Goal: Book appointment/travel/reservation

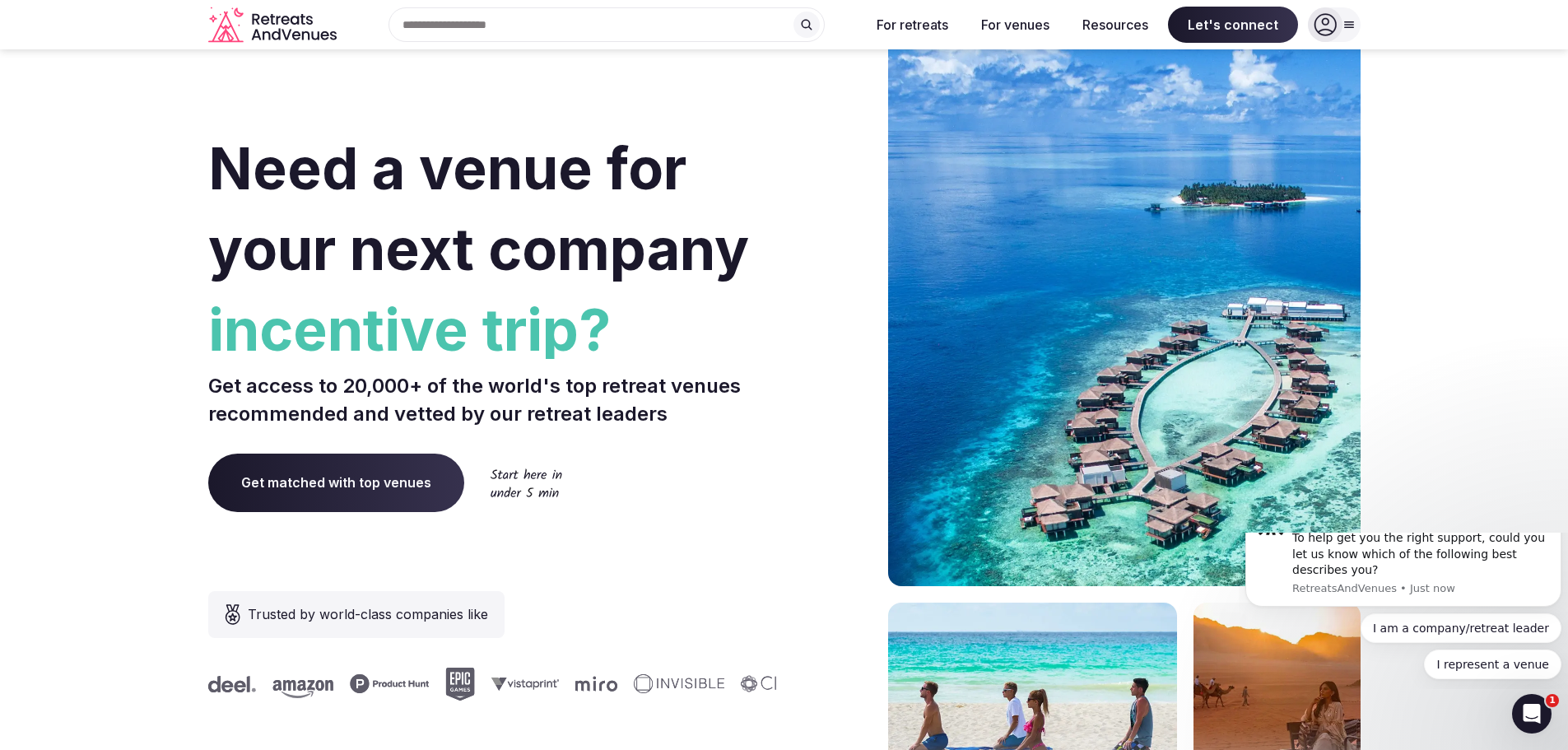
click at [1557, 504] on icon "Dismiss notification" at bounding box center [1556, 499] width 9 height 9
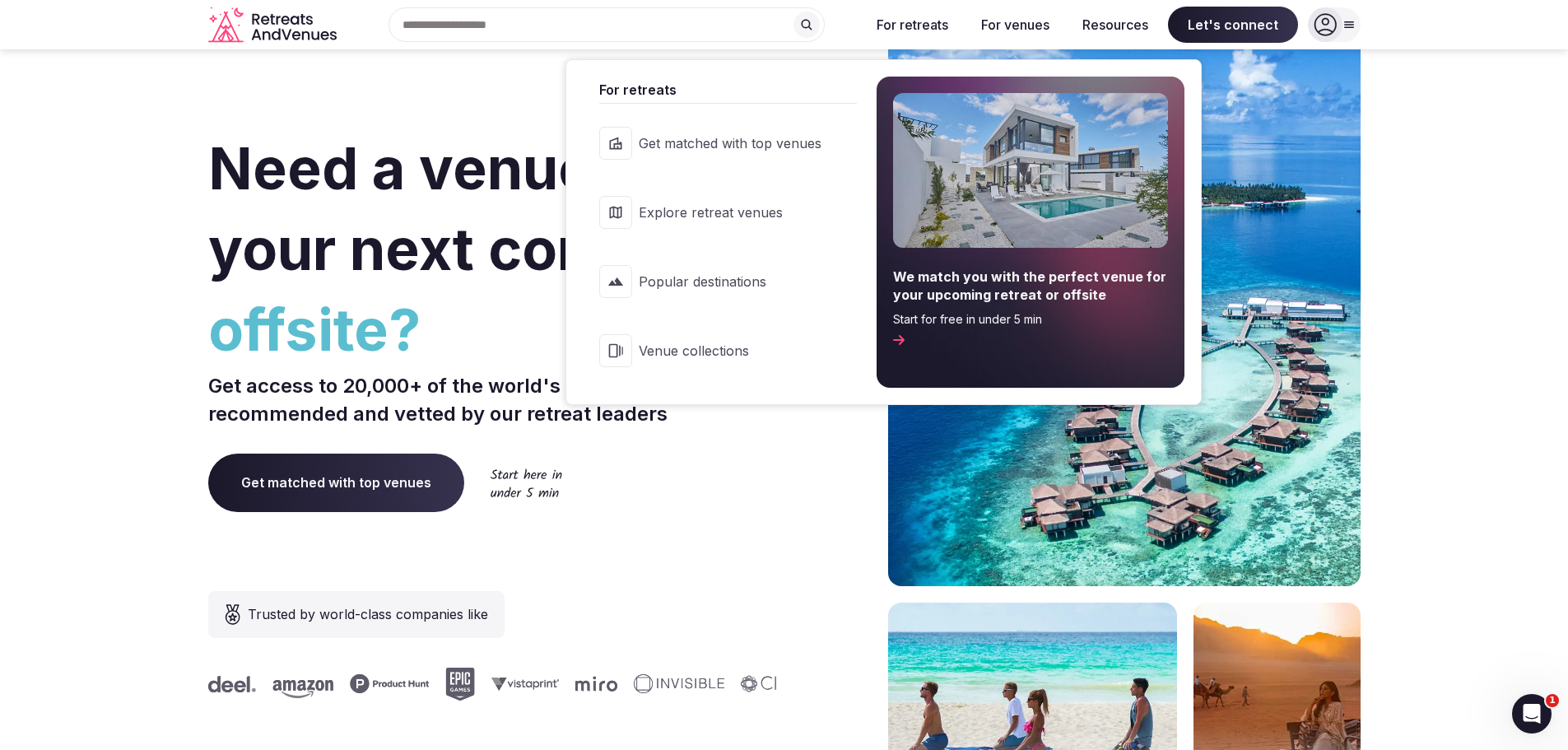
click at [752, 343] on span "Venue collections" at bounding box center [729, 350] width 183 height 18
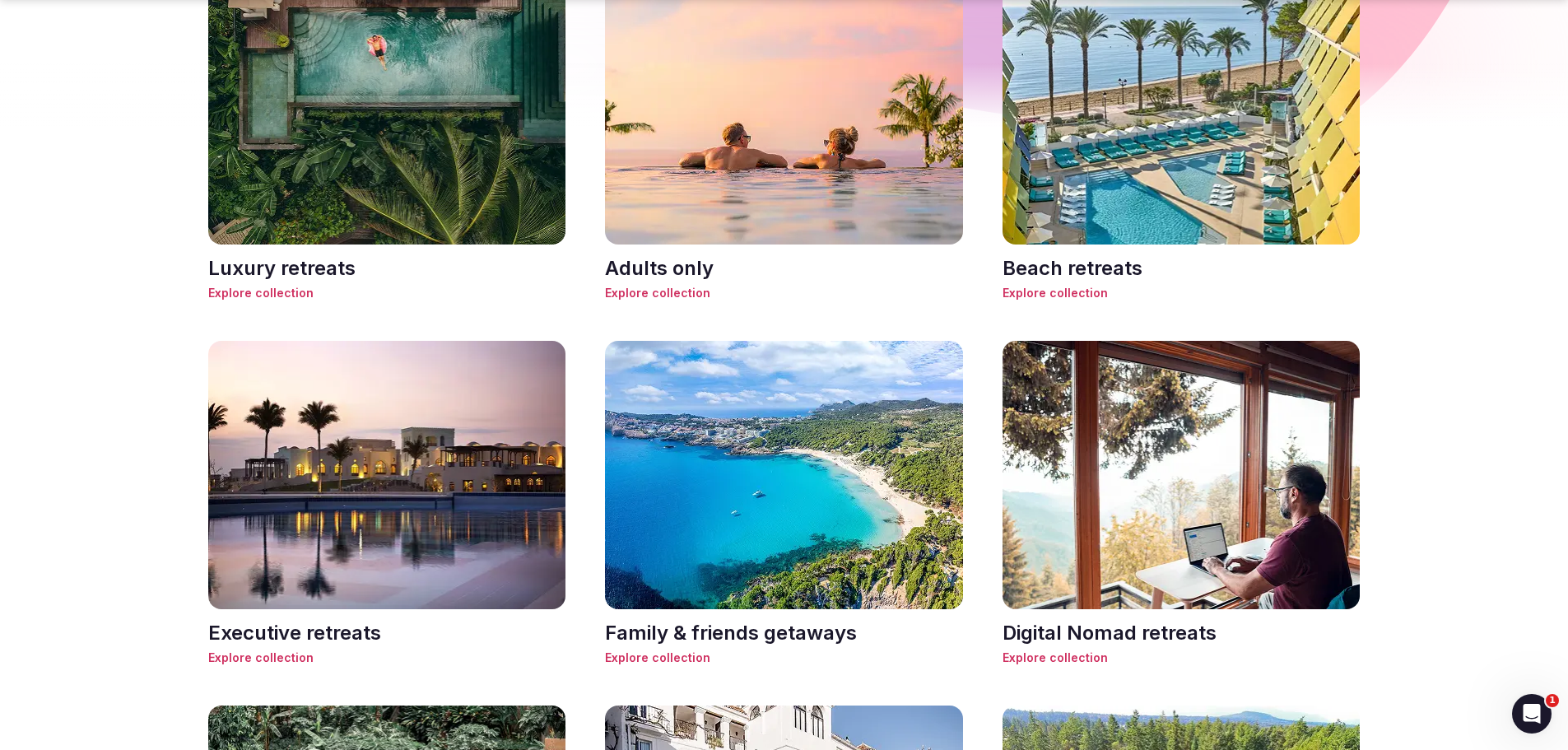
scroll to position [988, 0]
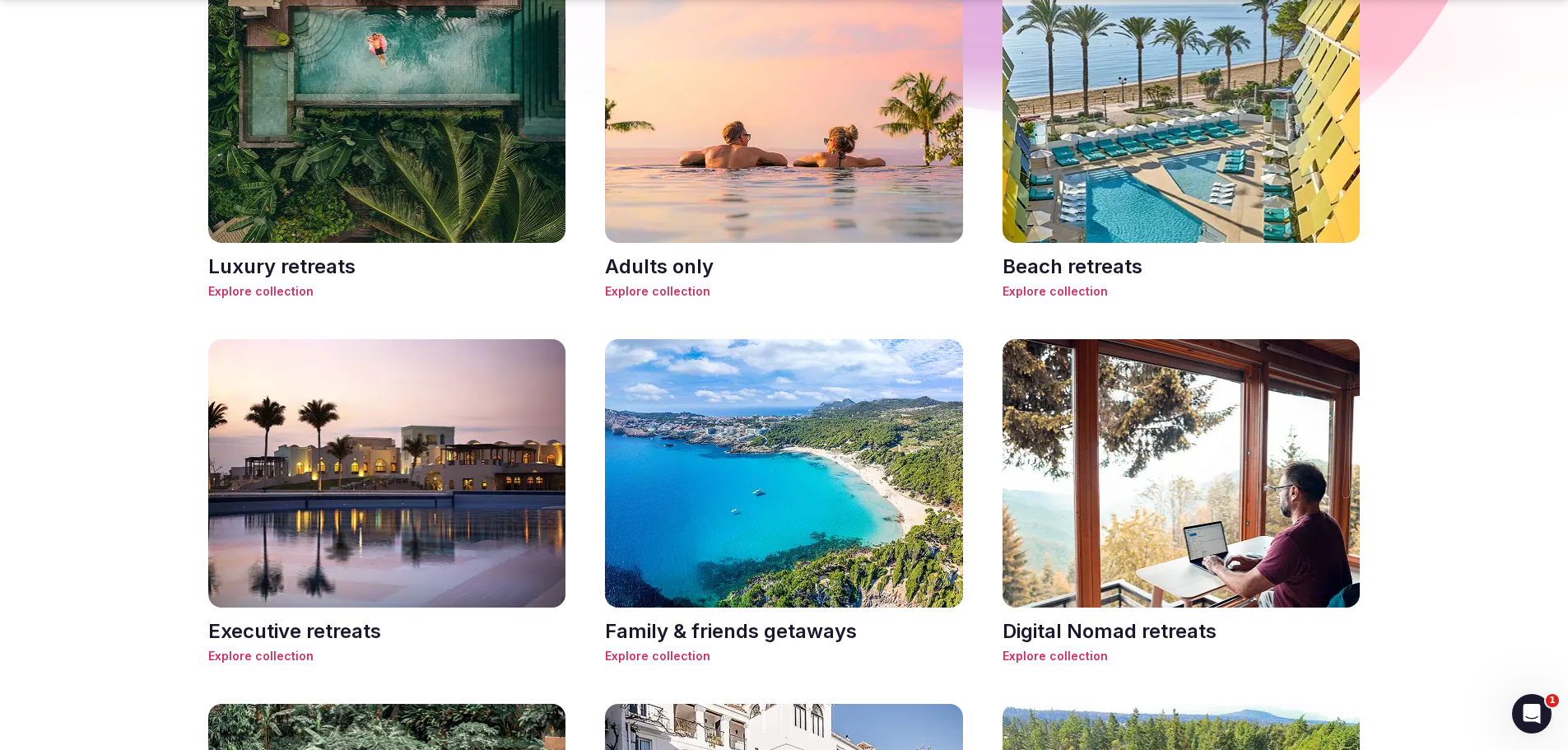
click at [450, 523] on img at bounding box center [387, 474] width 358 height 268
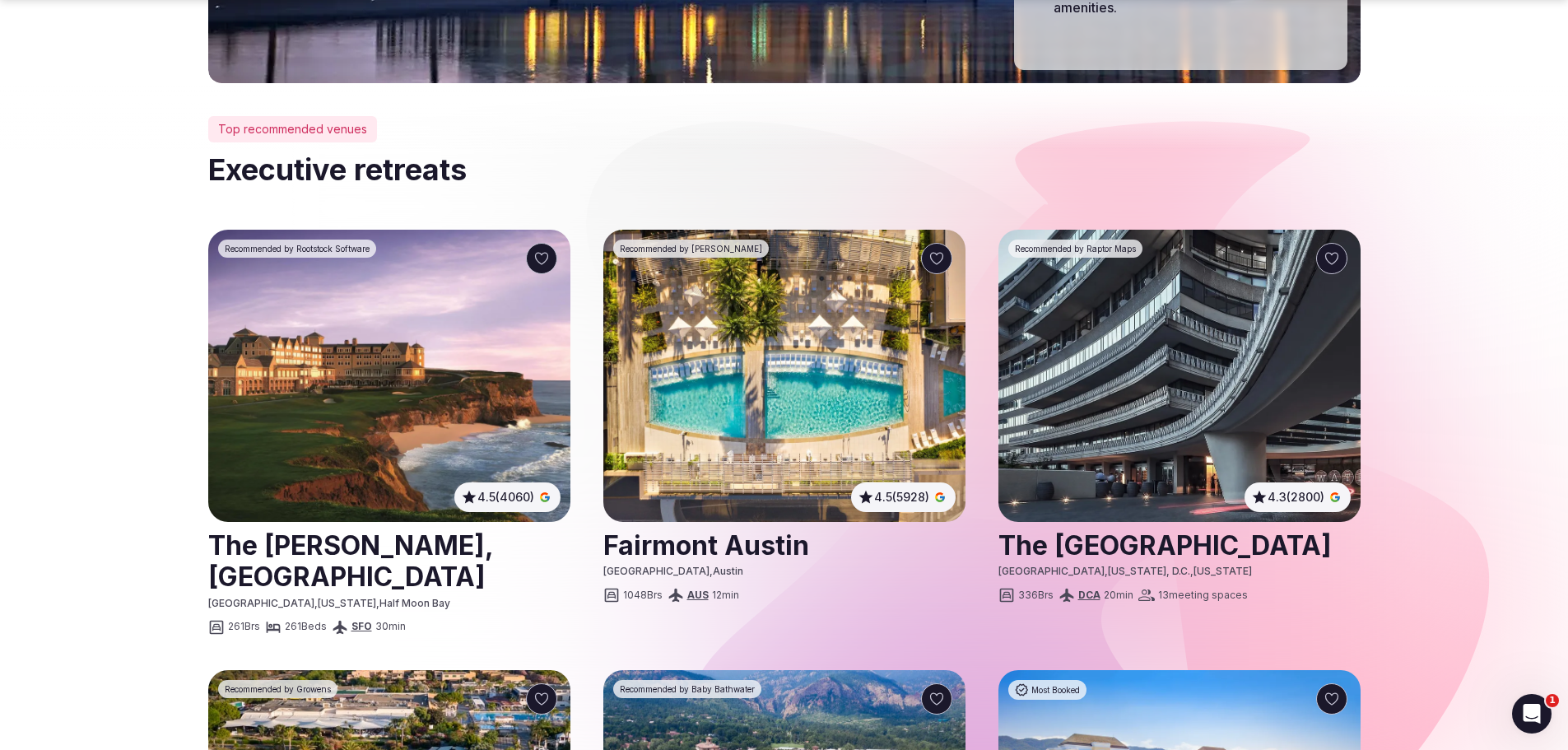
scroll to position [493, 0]
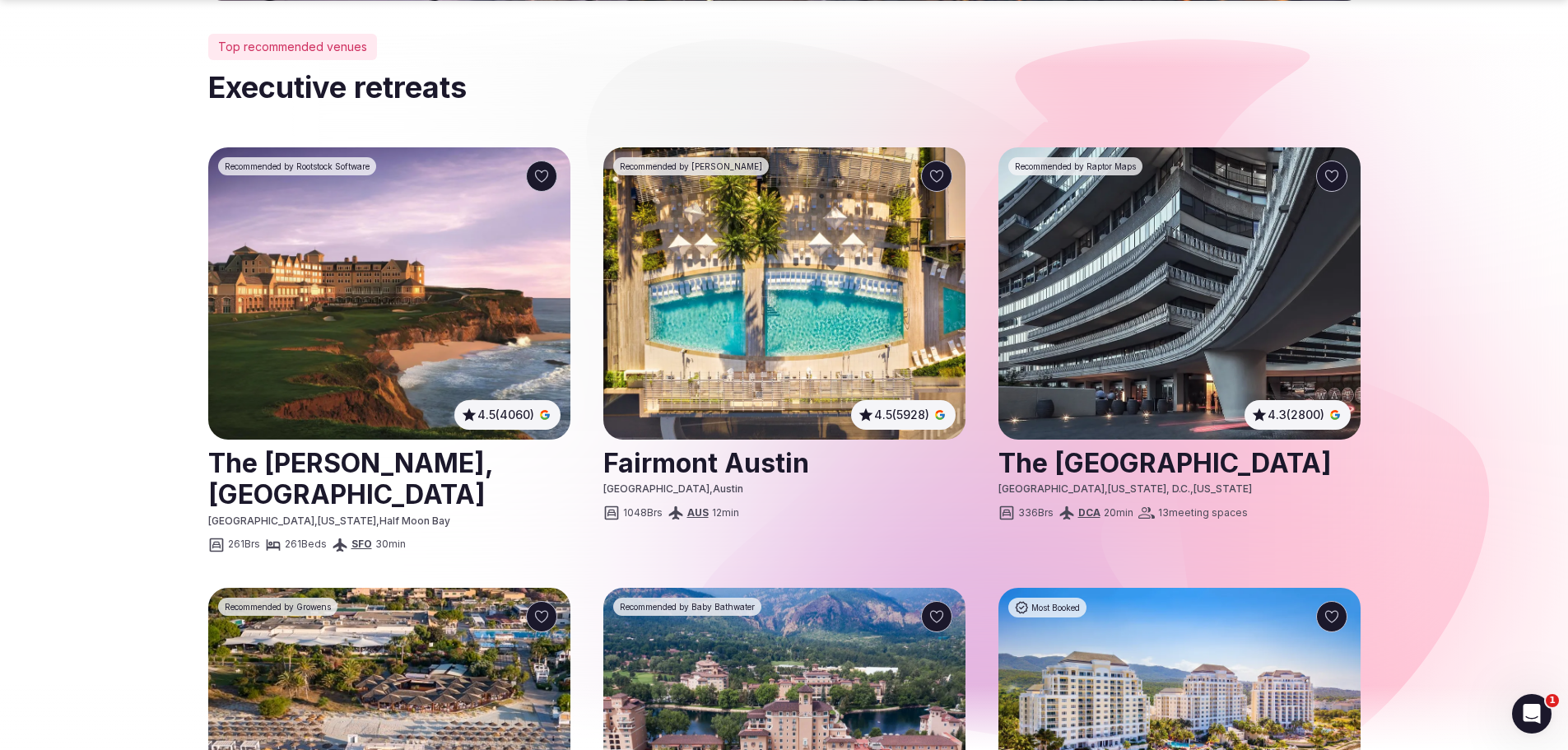
click at [688, 325] on img at bounding box center [784, 293] width 362 height 292
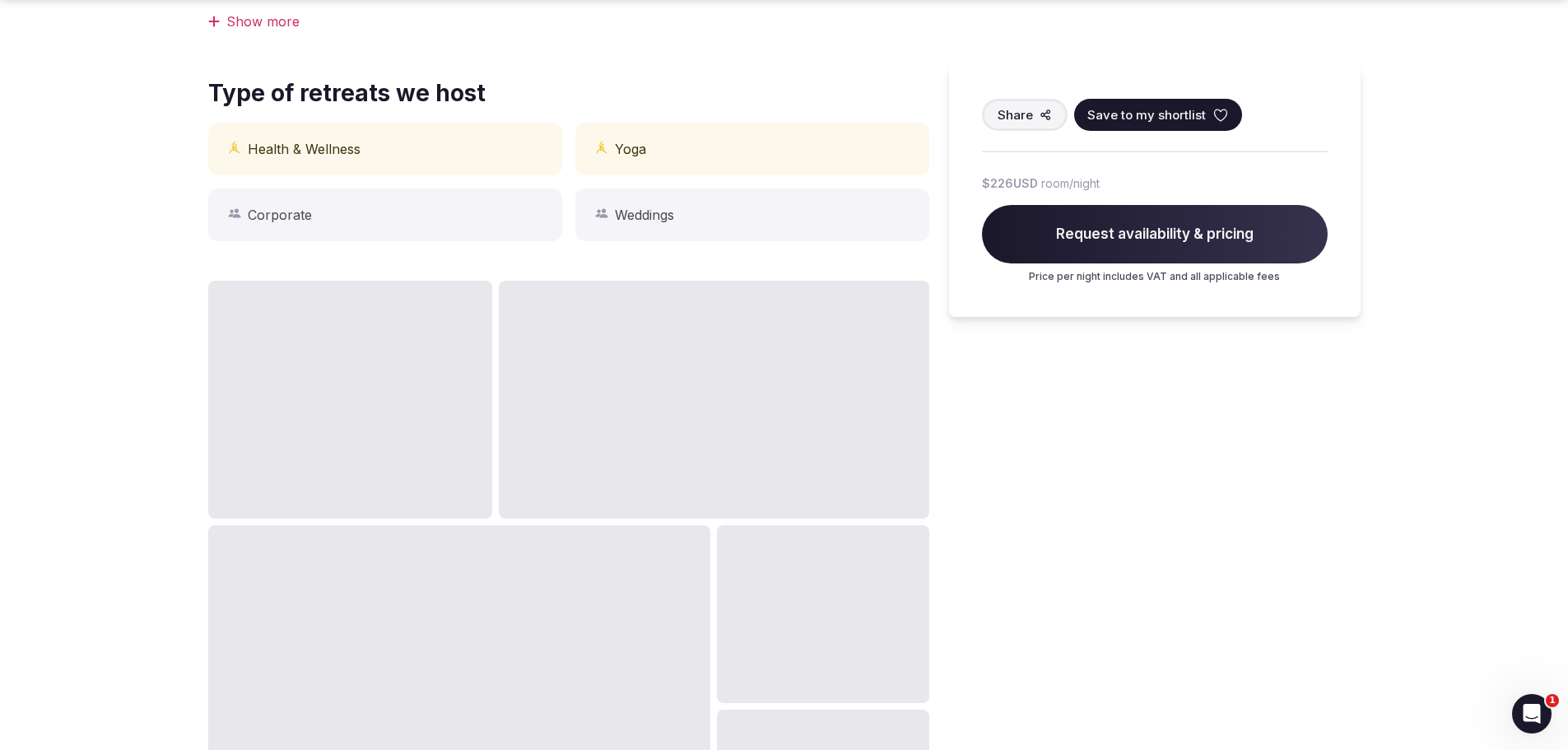
scroll to position [905, 0]
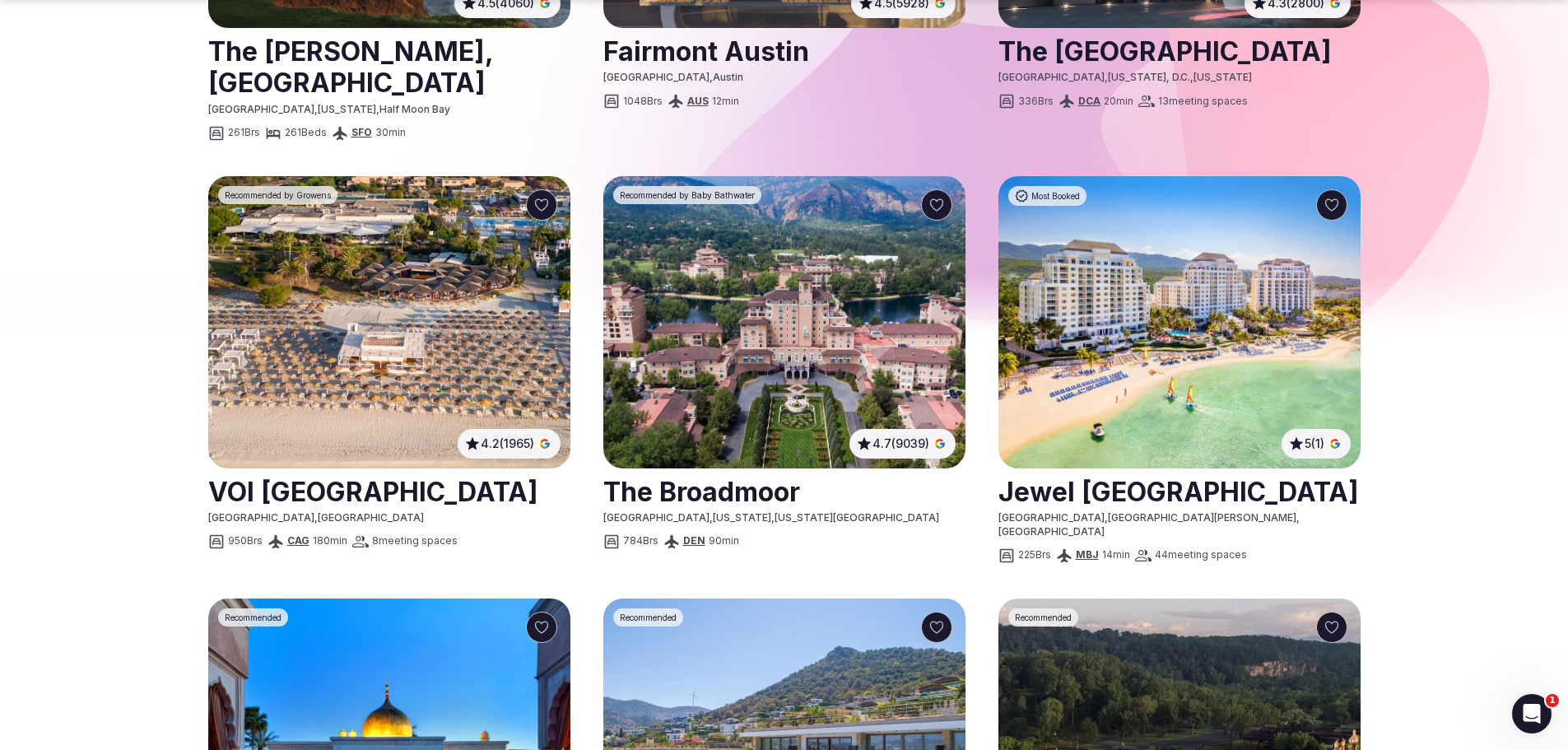
scroll to position [493, 0]
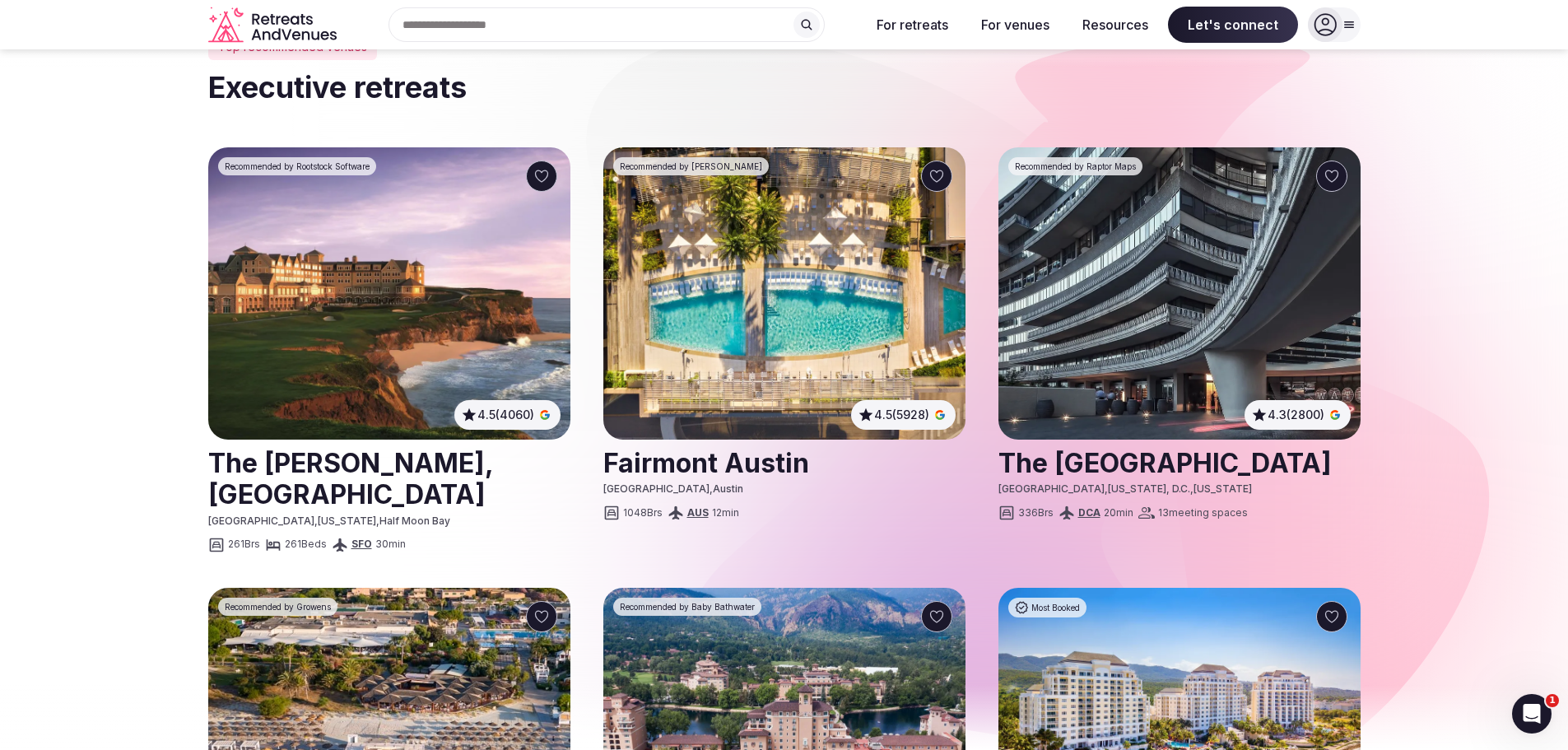
click at [295, 320] on img at bounding box center [389, 293] width 362 height 292
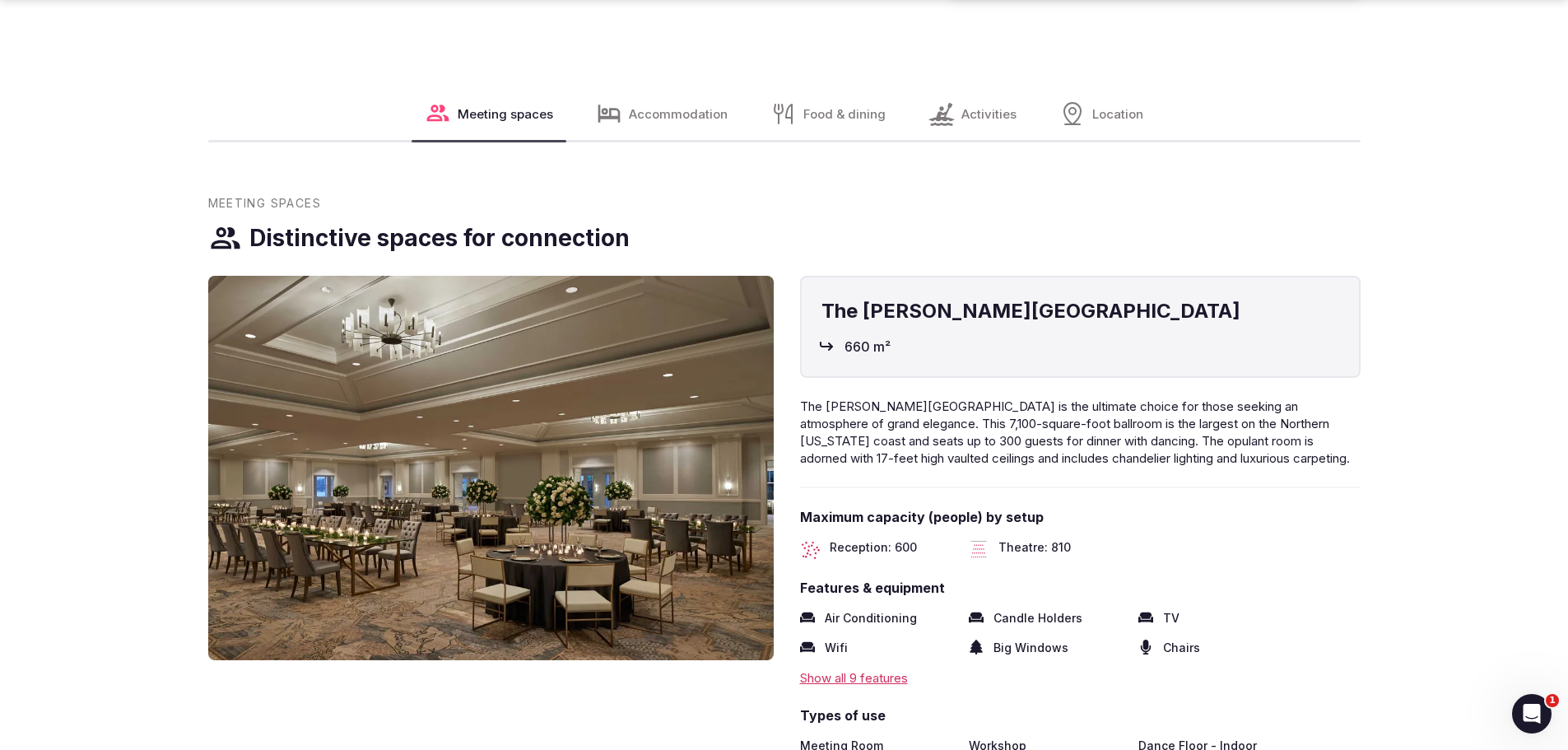
scroll to position [2304, 0]
